Goal: Information Seeking & Learning: Check status

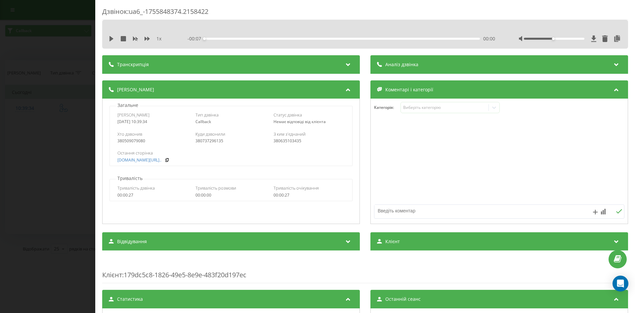
scroll to position [223, 0]
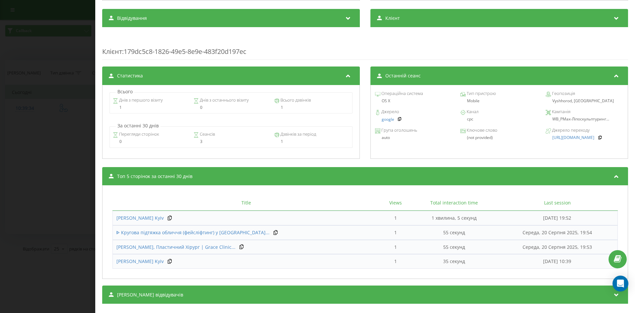
click at [70, 201] on div "Дзвінок : ua6_-1755848374.2158422 1 x - 00:07 00:00 00:00 Транскрипція Для AI-а…" at bounding box center [317, 156] width 635 height 313
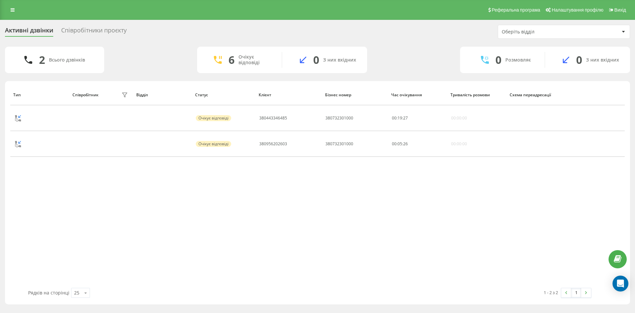
click at [19, 7] on div "Реферальна програма Налаштування профілю Вихід" at bounding box center [317, 10] width 635 height 20
click at [17, 7] on link at bounding box center [13, 9] width 12 height 9
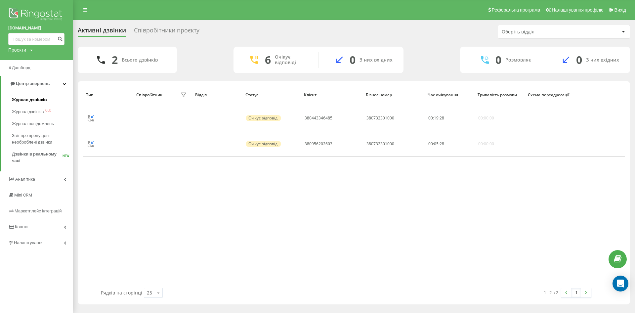
click at [46, 100] on link "Журнал дзвінків" at bounding box center [42, 100] width 61 height 12
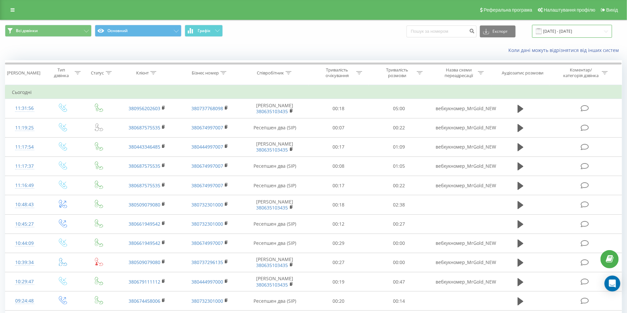
click at [590, 32] on input "[DATE] - [DATE]" at bounding box center [572, 31] width 80 height 13
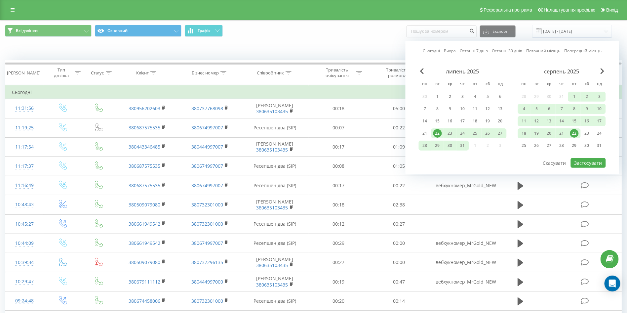
click at [577, 134] on div "22" at bounding box center [574, 133] width 9 height 9
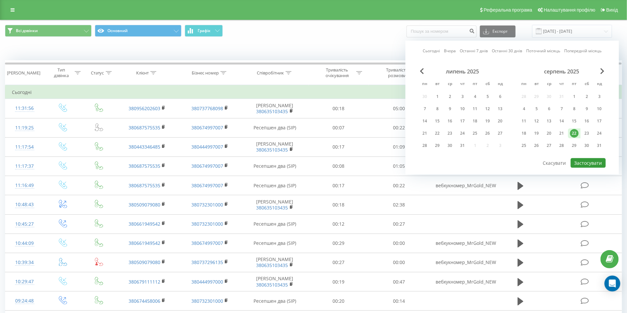
click at [589, 162] on button "Застосувати" at bounding box center [588, 163] width 35 height 10
type input "22.08.2025 - 22.08.2025"
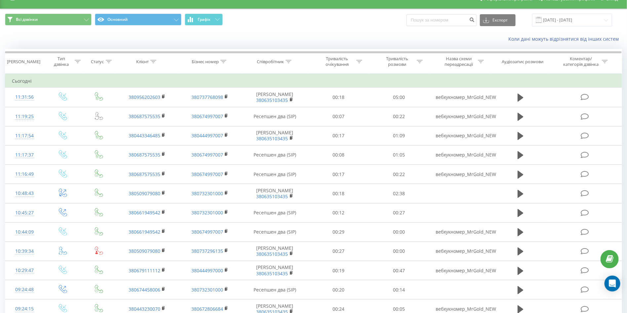
scroll to position [9, 0]
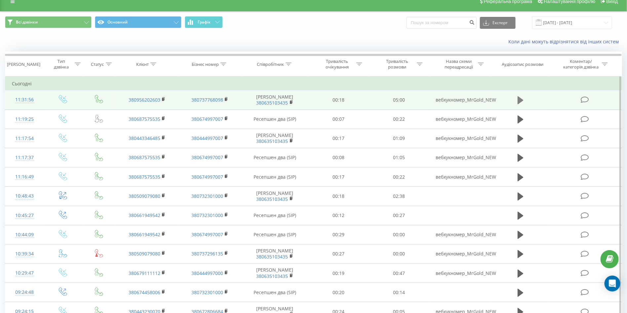
click at [524, 103] on button at bounding box center [521, 100] width 10 height 10
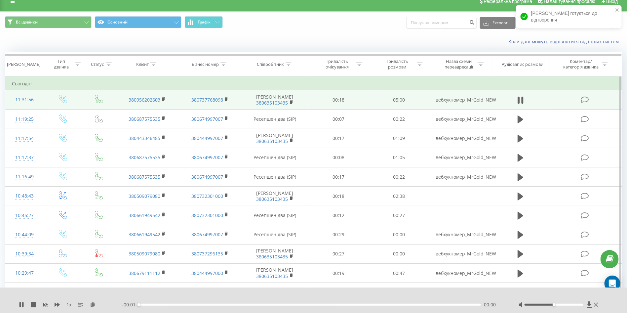
click at [382, 36] on div "Коли дані можуть відрізнятися вiд інших систем" at bounding box center [313, 42] width 627 height 16
click at [268, 303] on div "- 00:01 00:00 00:00" at bounding box center [312, 304] width 380 height 7
click at [376, 306] on div "- 00:01 00:00 00:00" at bounding box center [312, 304] width 380 height 7
click at [391, 306] on div "- 04:59 00:00 00:00" at bounding box center [312, 304] width 380 height 7
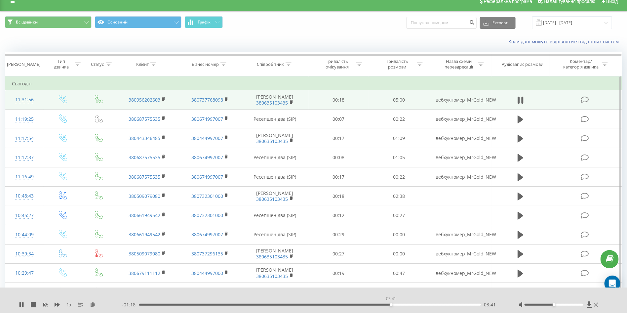
click at [391, 305] on div "03:41" at bounding box center [310, 305] width 342 height 2
click at [426, 304] on div "03:43" at bounding box center [310, 305] width 342 height 2
drag, startPoint x: 372, startPoint y: 303, endPoint x: 365, endPoint y: 307, distance: 8.0
click at [365, 307] on div "- 00:46 04:12 04:12" at bounding box center [312, 304] width 380 height 7
click at [364, 305] on div "03:17" at bounding box center [310, 305] width 342 height 2
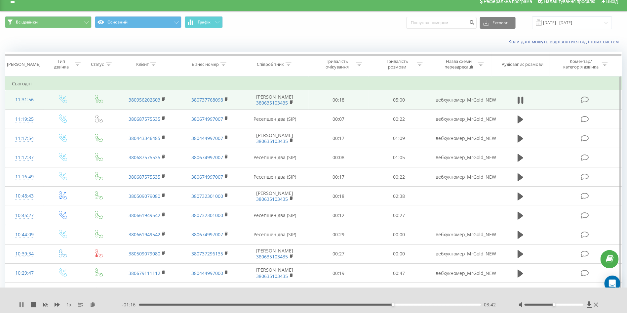
click at [22, 307] on icon at bounding box center [22, 304] width 1 height 5
click at [365, 306] on div "03:43" at bounding box center [310, 305] width 342 height 2
click at [22, 304] on icon at bounding box center [22, 304] width 4 height 5
click at [20, 305] on icon at bounding box center [20, 304] width 1 height 5
click at [314, 305] on div "02:33" at bounding box center [310, 305] width 342 height 2
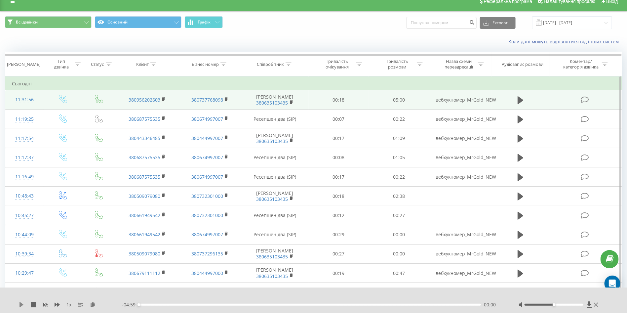
click at [22, 303] on icon at bounding box center [21, 304] width 5 height 5
click at [325, 304] on div "02:43" at bounding box center [310, 305] width 342 height 2
click at [339, 305] on div "02:55" at bounding box center [310, 305] width 342 height 2
click at [21, 308] on div "1 x" at bounding box center [70, 304] width 103 height 7
click at [20, 305] on icon at bounding box center [20, 304] width 1 height 5
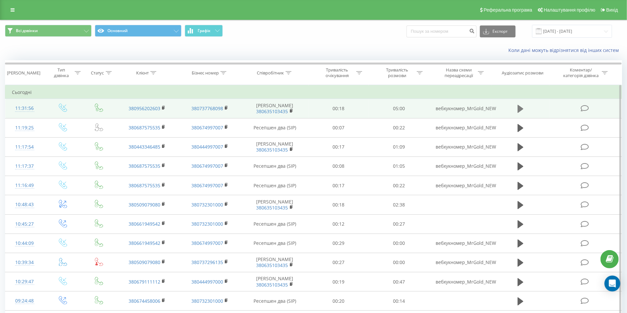
click at [521, 112] on icon at bounding box center [521, 109] width 6 height 8
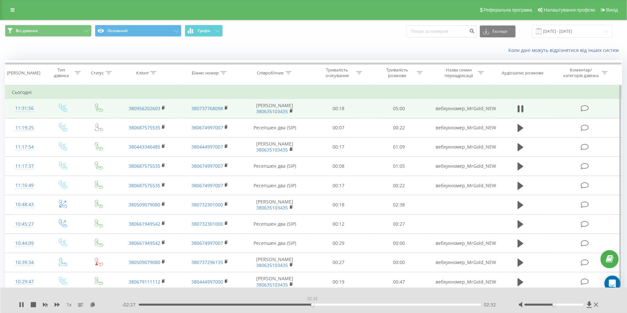
click at [312, 305] on div "02:32" at bounding box center [310, 305] width 342 height 2
click at [332, 305] on div "02:48" at bounding box center [310, 305] width 342 height 2
click at [20, 305] on icon at bounding box center [20, 304] width 1 height 5
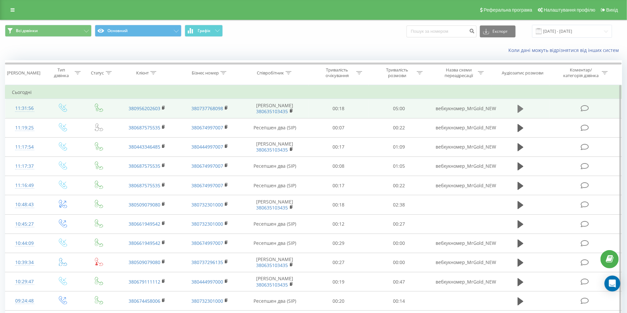
click at [518, 111] on icon at bounding box center [521, 109] width 6 height 8
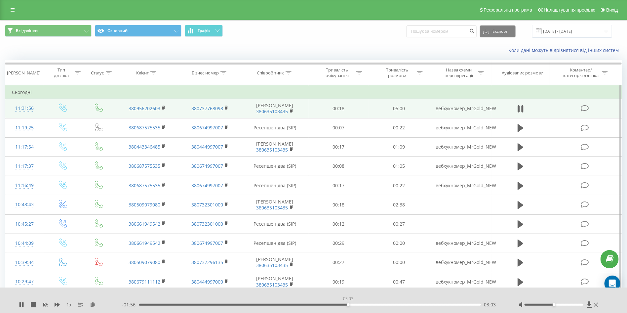
click at [348, 305] on div "03:03" at bounding box center [310, 305] width 342 height 2
click at [21, 304] on icon at bounding box center [21, 304] width 5 height 5
click at [15, 8] on link at bounding box center [13, 9] width 12 height 9
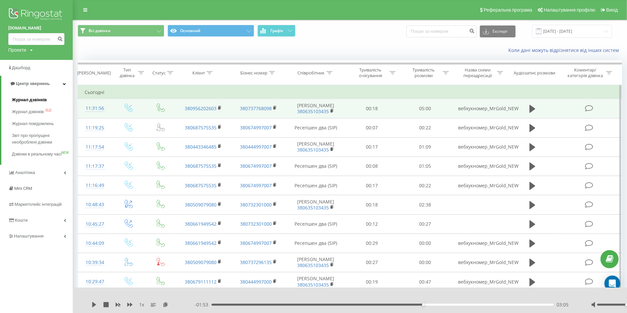
click at [25, 101] on span "Журнал дзвінків" at bounding box center [29, 100] width 35 height 7
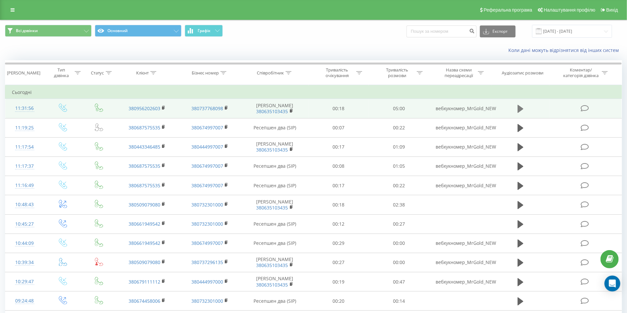
click at [518, 106] on icon at bounding box center [521, 108] width 6 height 9
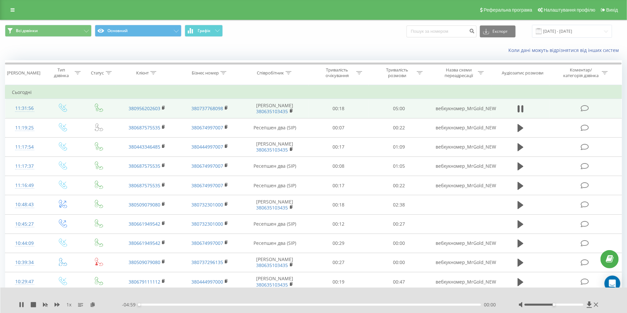
click at [314, 303] on div "- 04:59 00:00 00:00" at bounding box center [312, 304] width 380 height 7
click at [316, 306] on div "- 04:58 00:01 00:01" at bounding box center [312, 304] width 380 height 7
click at [315, 304] on div "02:34" at bounding box center [310, 305] width 342 height 2
click at [326, 305] on div "02:44" at bounding box center [310, 305] width 342 height 2
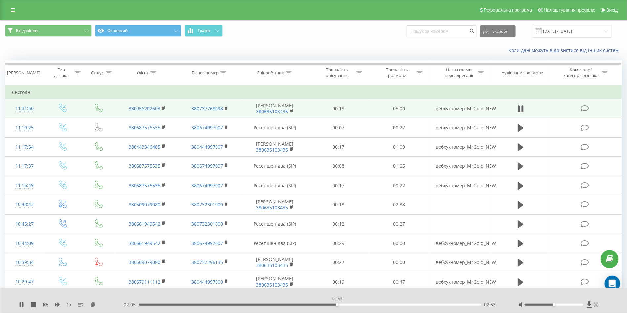
click at [337, 304] on div "02:53" at bounding box center [310, 305] width 342 height 2
click at [367, 304] on div "02:57" at bounding box center [310, 305] width 342 height 2
click at [367, 304] on div "00:00" at bounding box center [310, 305] width 342 height 2
click at [362, 304] on div "03:15" at bounding box center [310, 305] width 342 height 2
click at [22, 305] on icon at bounding box center [21, 304] width 5 height 5
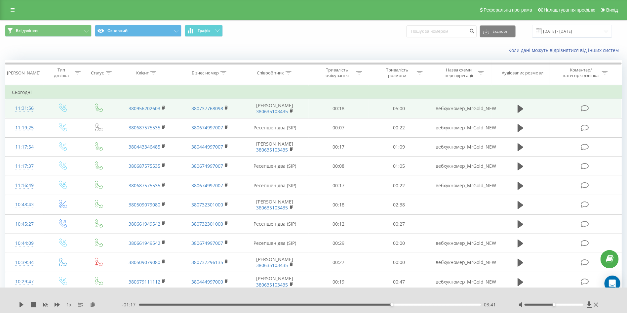
click at [17, 304] on div "1 x - 01:17 03:41 03:41" at bounding box center [313, 299] width 627 height 25
click at [23, 305] on icon at bounding box center [21, 304] width 5 height 5
click at [359, 306] on div "03:12" at bounding box center [310, 305] width 342 height 2
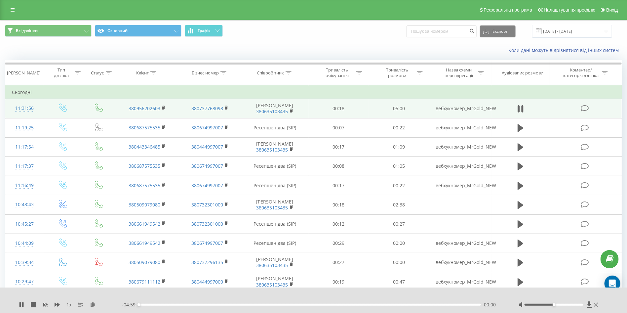
click at [359, 306] on div "00:00" at bounding box center [310, 305] width 342 height 2
drag, startPoint x: 436, startPoint y: 296, endPoint x: 473, endPoint y: 295, distance: 36.7
click at [436, 296] on div at bounding box center [309, 295] width 465 height 7
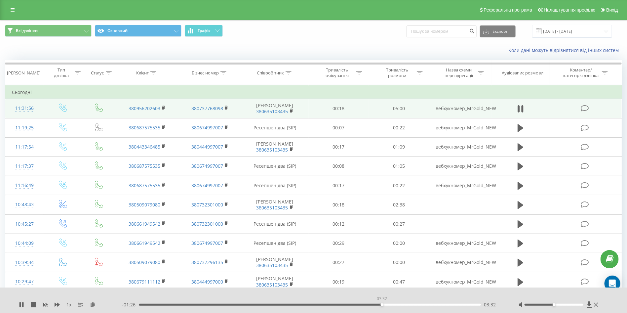
click at [382, 304] on div "03:32" at bounding box center [310, 305] width 342 height 2
drag, startPoint x: 555, startPoint y: 305, endPoint x: 600, endPoint y: 306, distance: 45.7
click at [600, 306] on div "1 x - 01:24 03:35 03:35" at bounding box center [313, 299] width 627 height 25
click at [357, 304] on div "03:11" at bounding box center [310, 305] width 342 height 2
click at [370, 304] on div "03:22" at bounding box center [310, 305] width 342 height 2
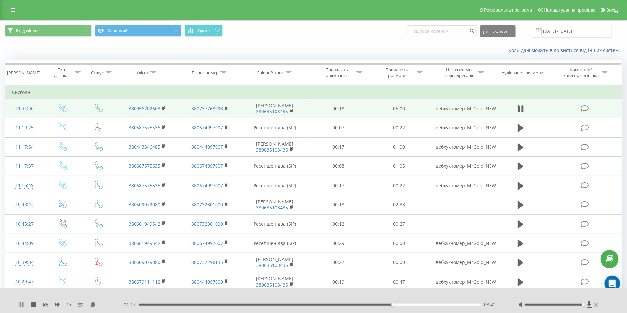
click at [20, 306] on icon at bounding box center [20, 304] width 1 height 5
